Goal: Transaction & Acquisition: Purchase product/service

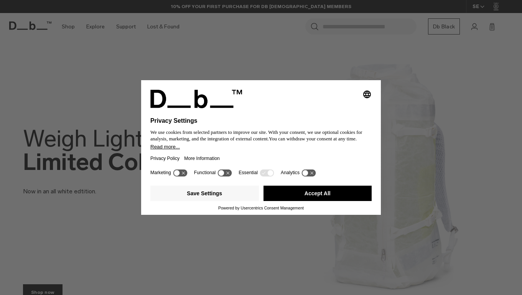
click at [314, 200] on button "Accept All" at bounding box center [318, 193] width 109 height 15
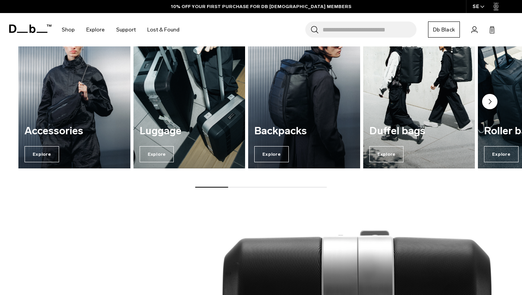
scroll to position [587, 0]
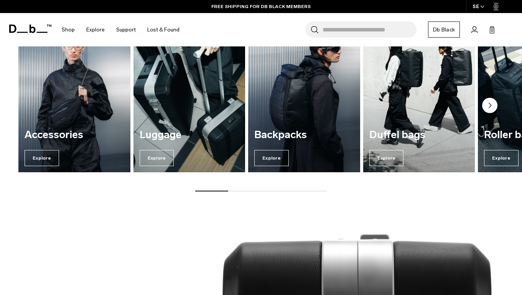
click at [486, 106] on circle "Next slide" at bounding box center [489, 105] width 15 height 15
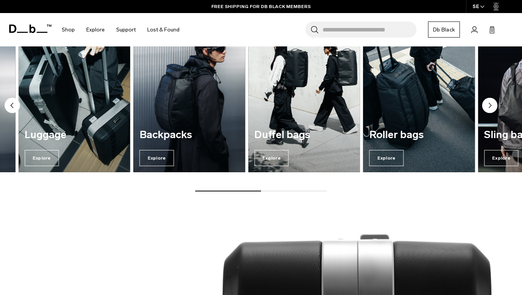
click at [486, 106] on circle "Next slide" at bounding box center [489, 105] width 15 height 15
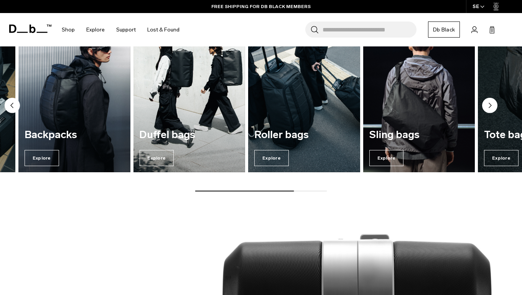
click at [428, 116] on img "6 / 7" at bounding box center [418, 96] width 115 height 155
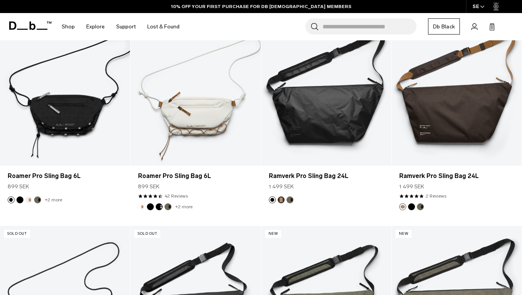
scroll to position [179, 0]
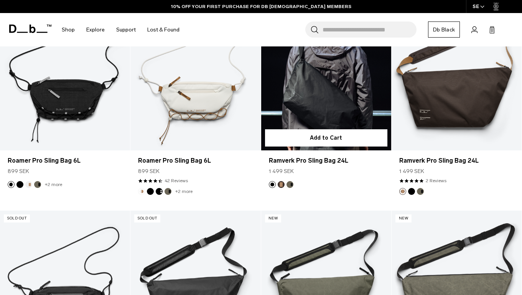
click at [348, 119] on link "Ramverk Pro Sling Bag 24L" at bounding box center [326, 78] width 130 height 145
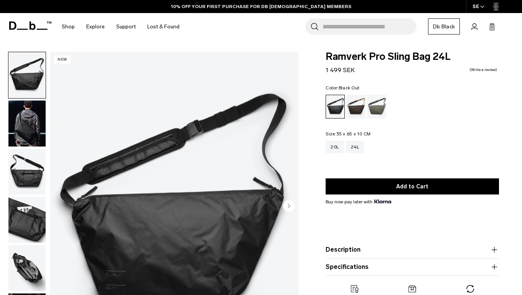
click at [29, 130] on img "button" at bounding box center [26, 124] width 37 height 46
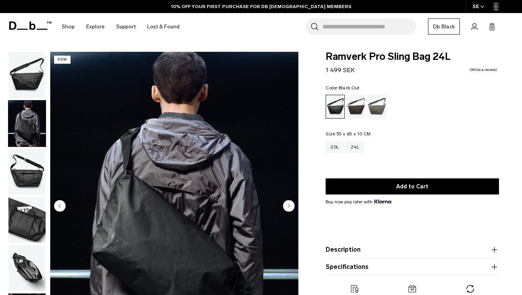
click at [23, 181] on img "button" at bounding box center [26, 172] width 37 height 46
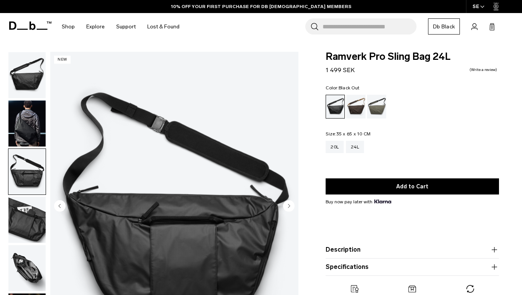
click at [26, 213] on img "button" at bounding box center [26, 220] width 37 height 46
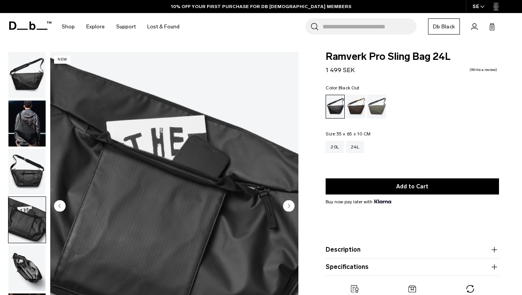
click at [26, 255] on img "button" at bounding box center [26, 268] width 37 height 46
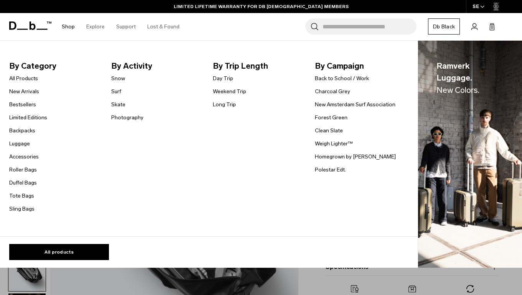
click at [75, 27] on li "Shop By Category All Products New Arrivals Bestsellers Limited Editions Backpac…" at bounding box center [68, 26] width 25 height 27
click at [25, 182] on link "Duffel Bags" at bounding box center [23, 183] width 28 height 8
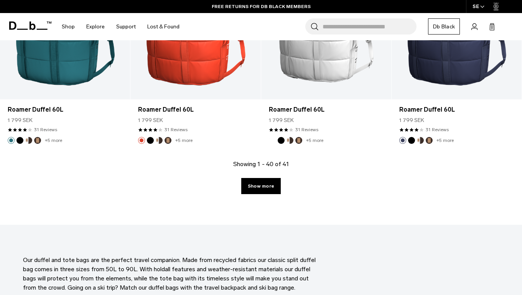
scroll to position [2072, 0]
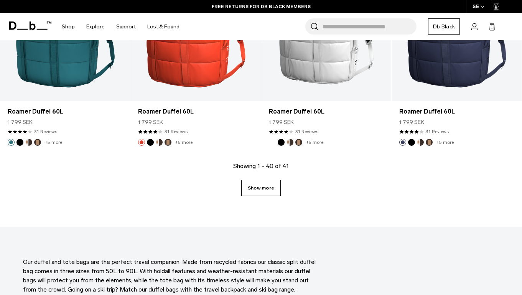
click at [258, 186] on link "Show more" at bounding box center [261, 188] width 40 height 16
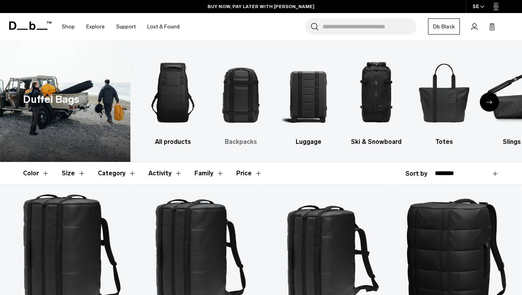
click at [235, 91] on img "2 / 10" at bounding box center [241, 93] width 54 height 82
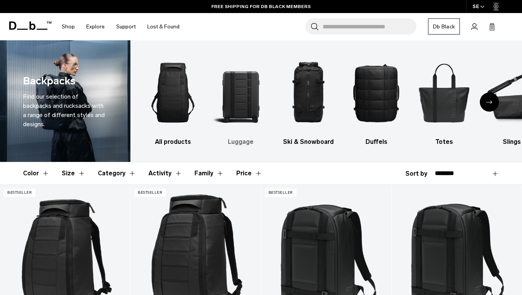
click at [246, 93] on img "2 / 10" at bounding box center [241, 93] width 54 height 82
